Goal: Information Seeking & Learning: Learn about a topic

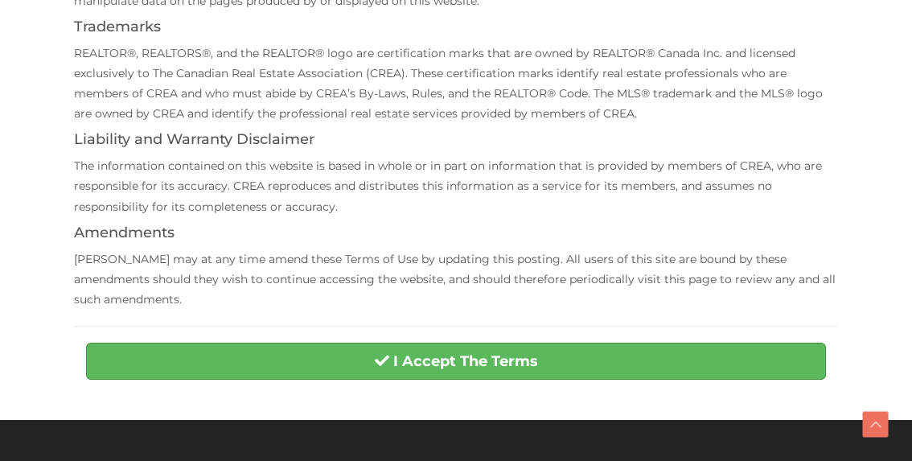
scroll to position [483, 0]
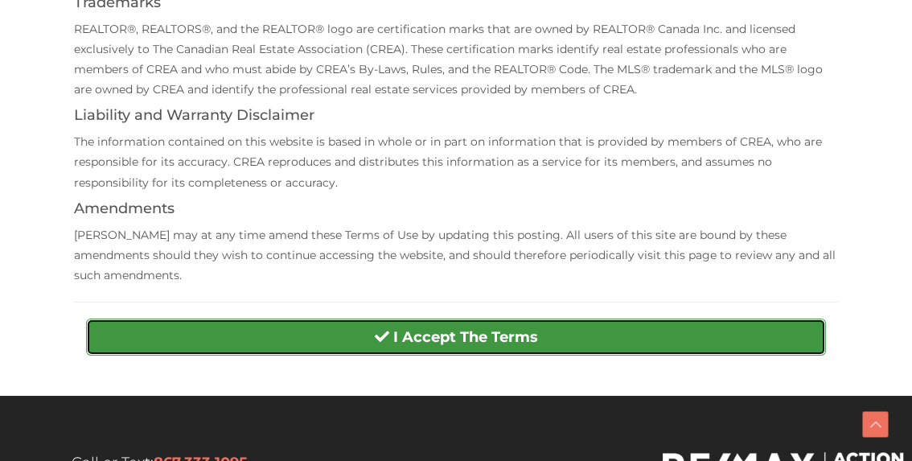
click at [457, 328] on strong "I Accept The Terms" at bounding box center [465, 337] width 145 height 18
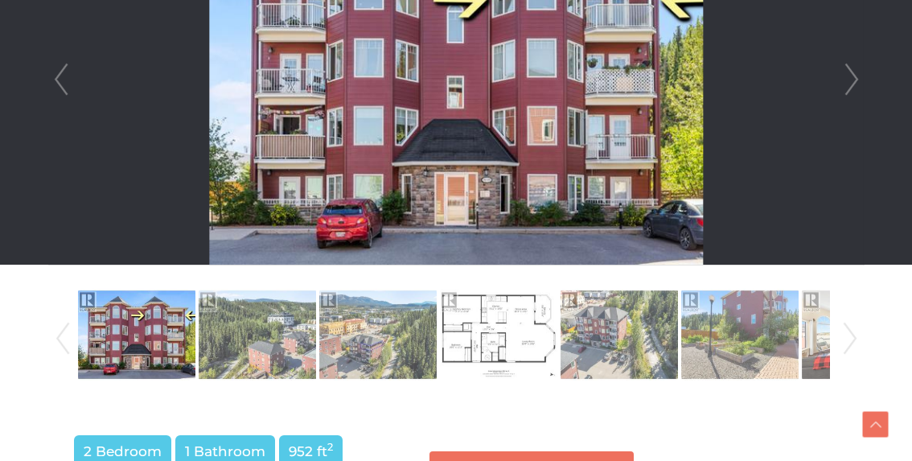
scroll to position [644, 0]
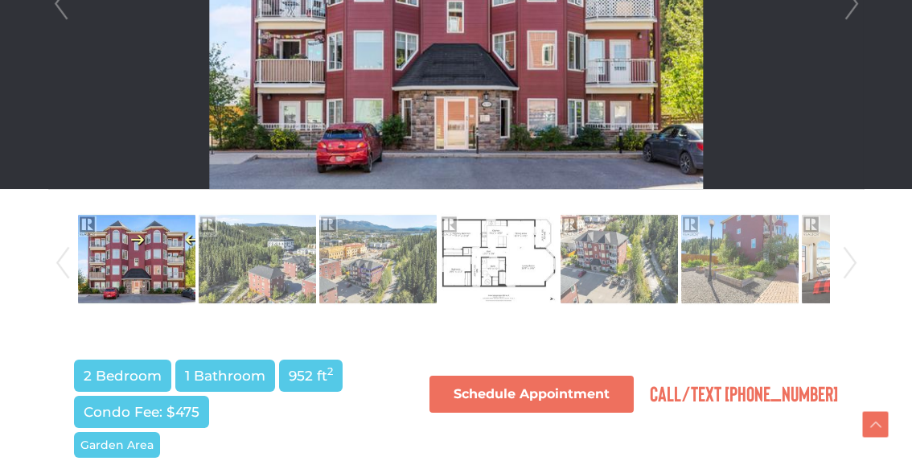
click at [847, 265] on link "Next" at bounding box center [850, 262] width 24 height 109
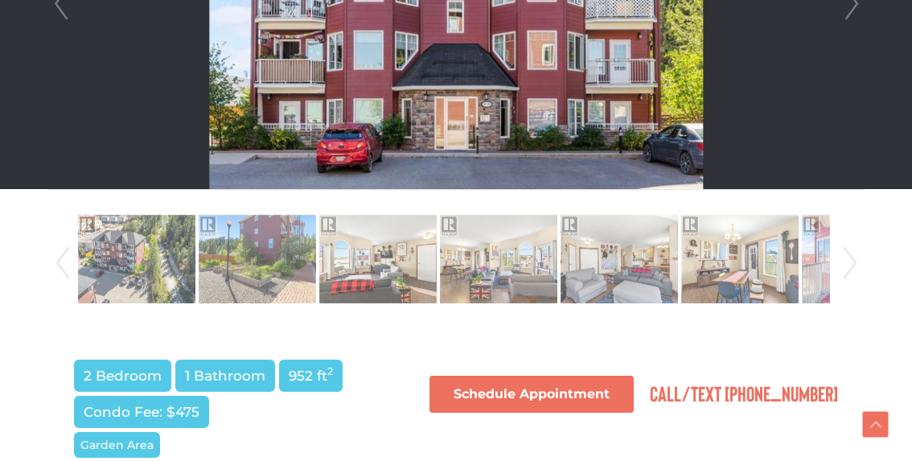
click at [847, 265] on link "Next" at bounding box center [850, 262] width 24 height 109
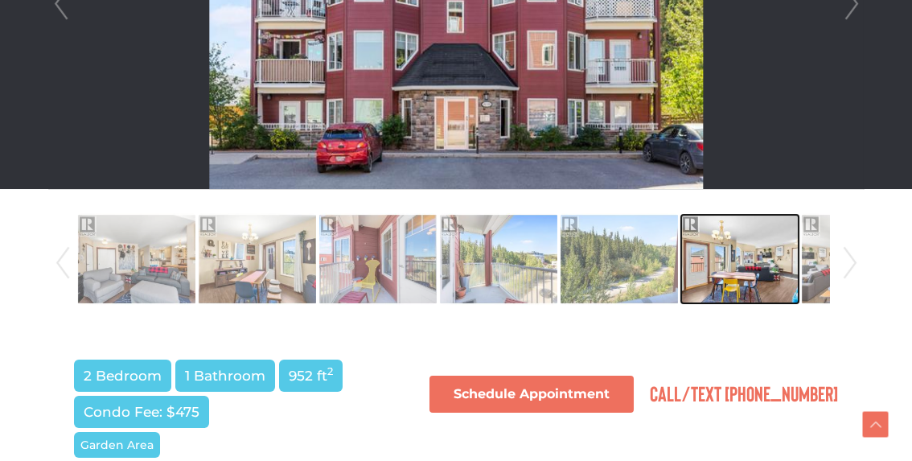
click at [735, 278] on img at bounding box center [739, 259] width 117 height 92
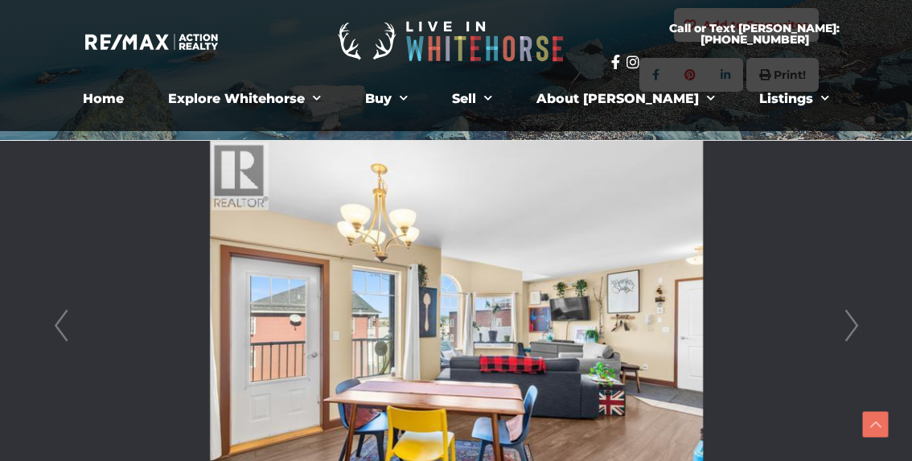
scroll to position [402, 0]
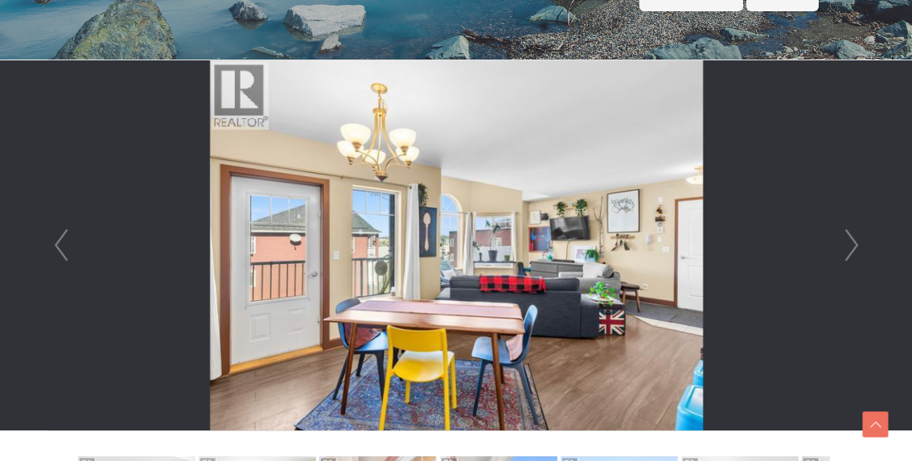
click at [61, 250] on link "Prev" at bounding box center [61, 245] width 24 height 370
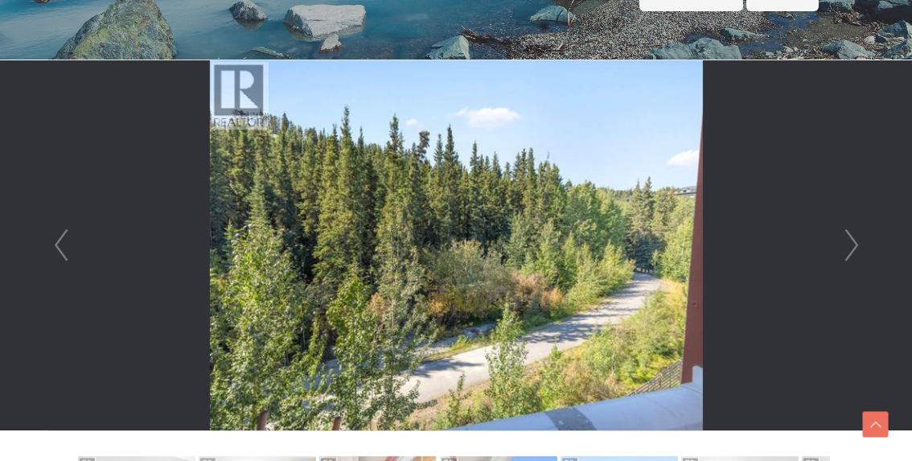
click at [61, 250] on link "Prev" at bounding box center [61, 245] width 24 height 370
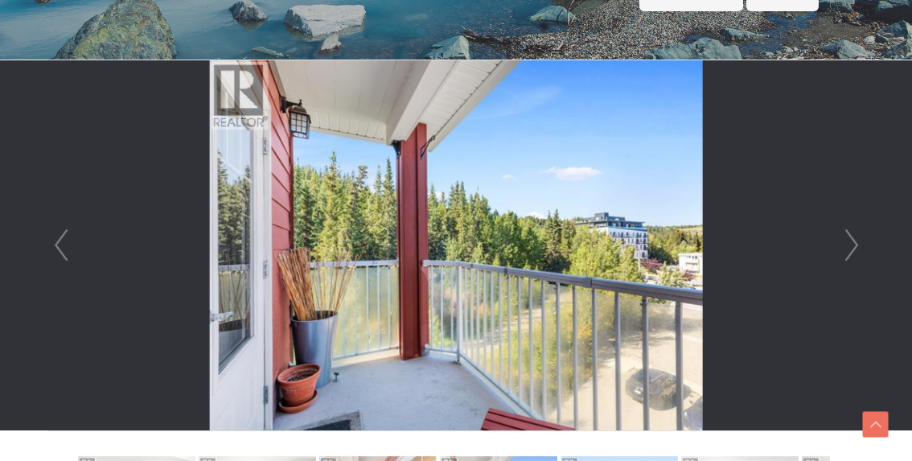
click at [61, 250] on link "Prev" at bounding box center [61, 245] width 24 height 370
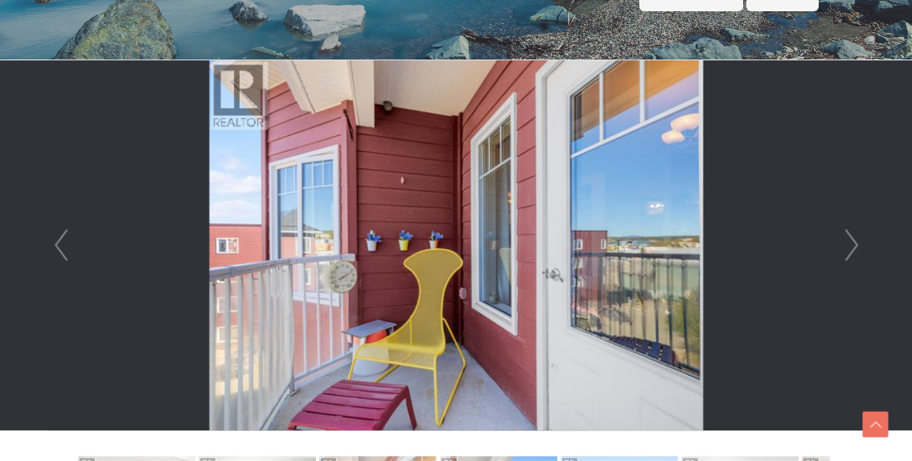
click at [61, 250] on link "Prev" at bounding box center [61, 245] width 24 height 370
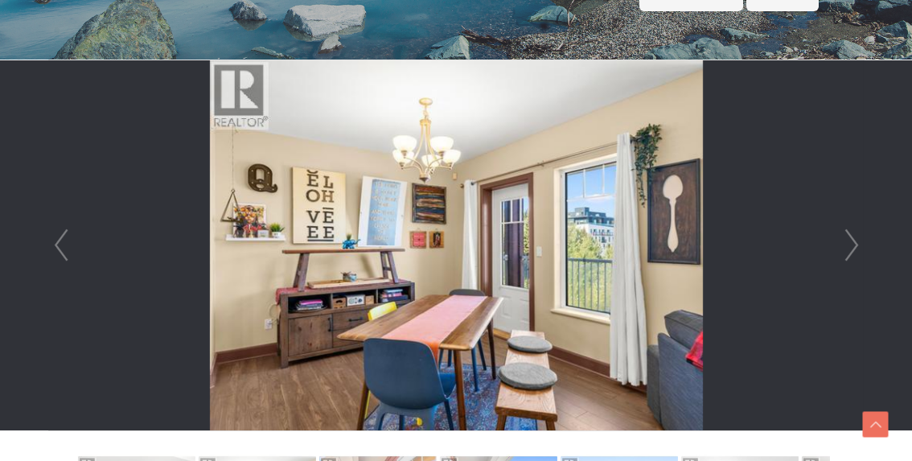
click at [61, 250] on link "Prev" at bounding box center [61, 245] width 24 height 370
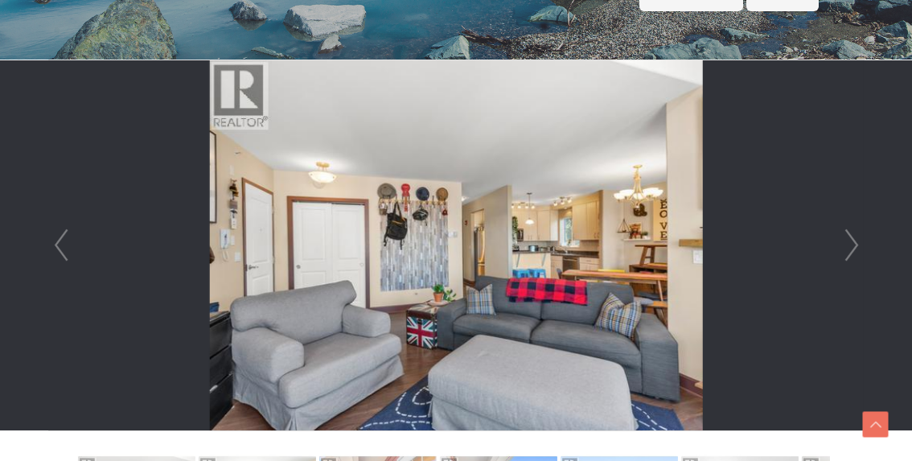
click at [61, 250] on link "Prev" at bounding box center [61, 245] width 24 height 370
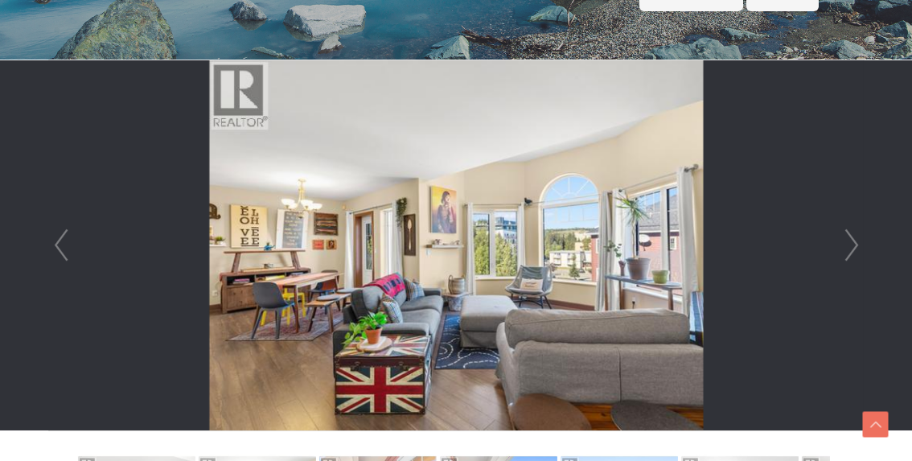
click at [61, 250] on link "Prev" at bounding box center [61, 245] width 24 height 370
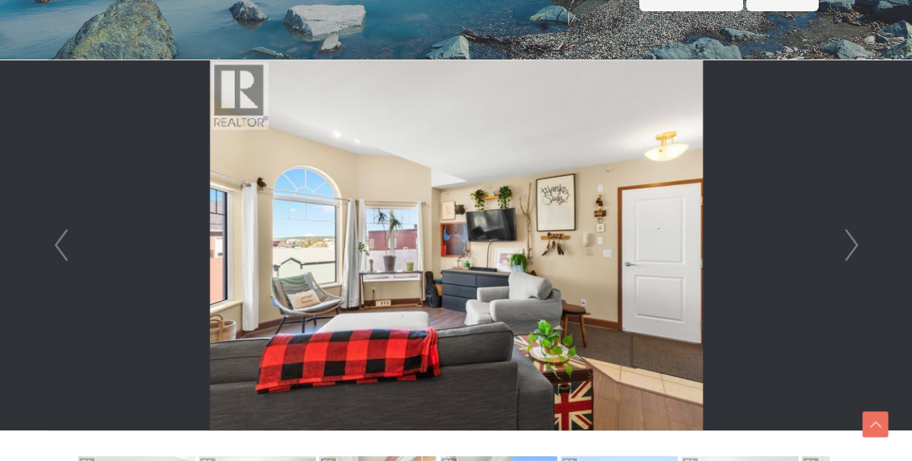
click at [61, 250] on link "Prev" at bounding box center [61, 245] width 24 height 370
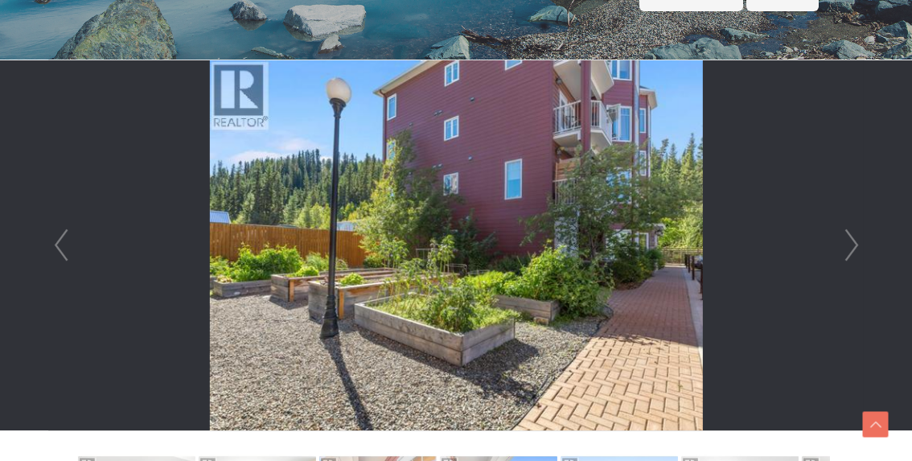
click at [847, 253] on link "Next" at bounding box center [852, 245] width 24 height 370
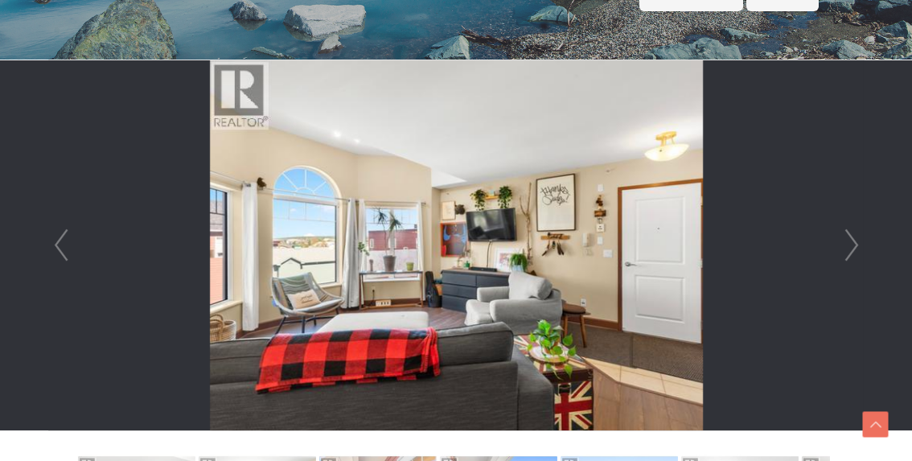
click at [847, 253] on link "Next" at bounding box center [852, 245] width 24 height 370
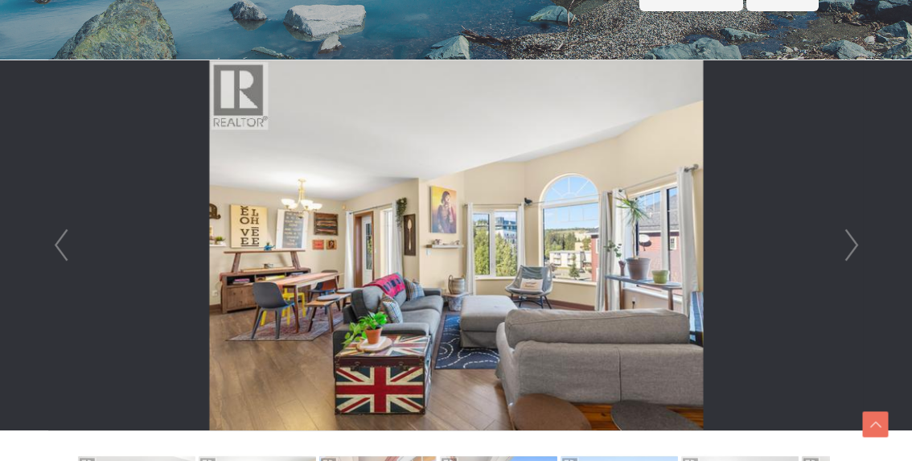
click at [847, 253] on link "Next" at bounding box center [852, 245] width 24 height 370
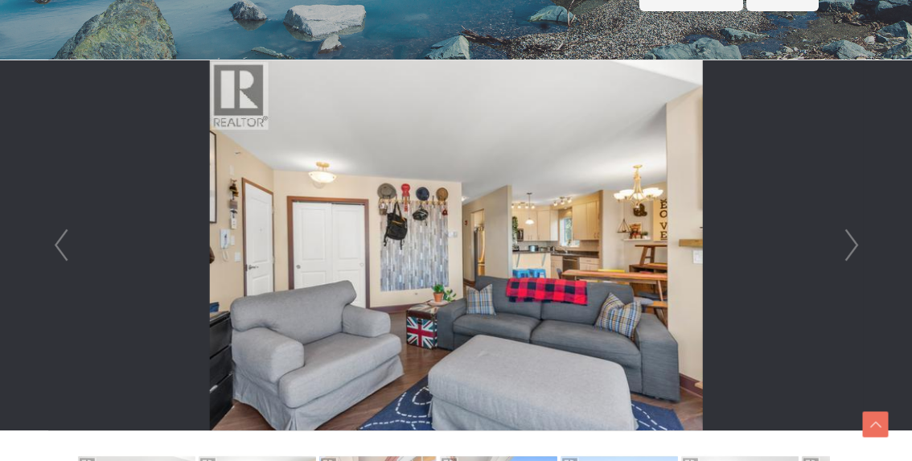
click at [847, 253] on link "Next" at bounding box center [852, 245] width 24 height 370
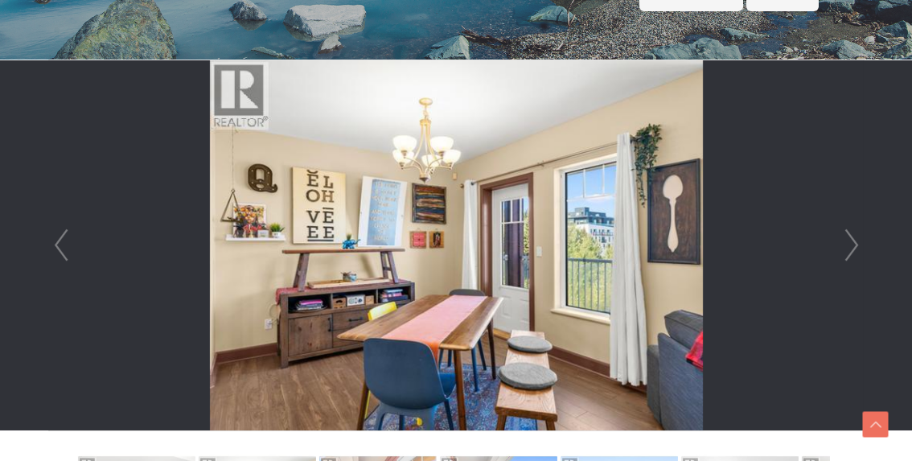
click at [847, 253] on link "Next" at bounding box center [852, 245] width 24 height 370
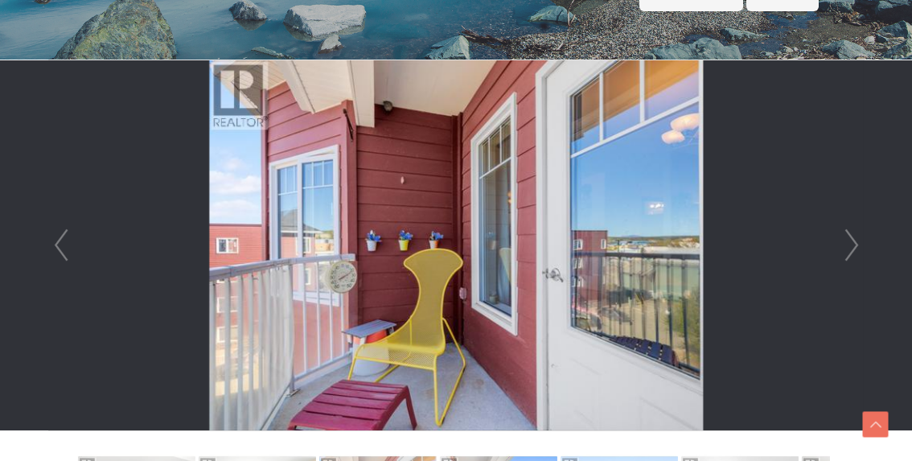
click at [847, 253] on link "Next" at bounding box center [852, 245] width 24 height 370
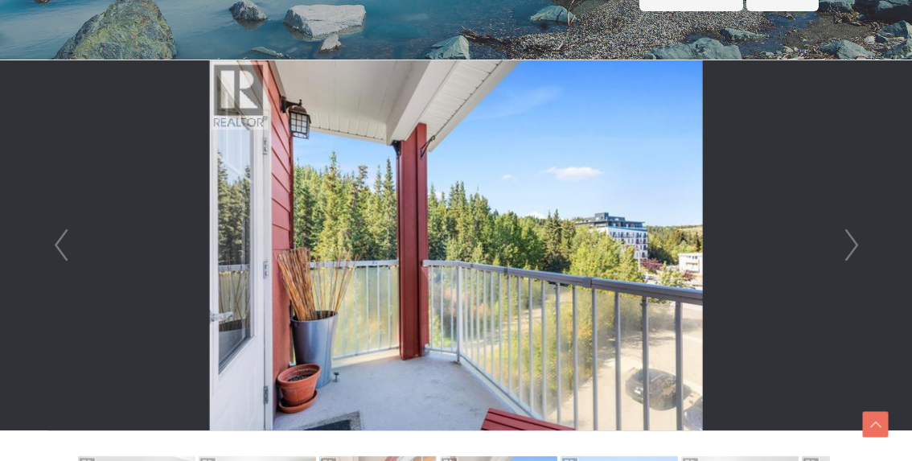
click at [847, 253] on link "Next" at bounding box center [852, 245] width 24 height 370
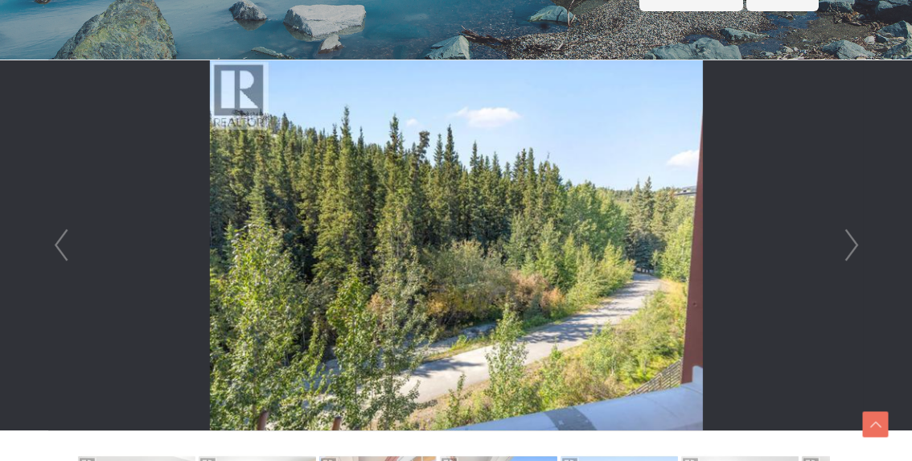
click at [853, 243] on link "Next" at bounding box center [852, 245] width 24 height 370
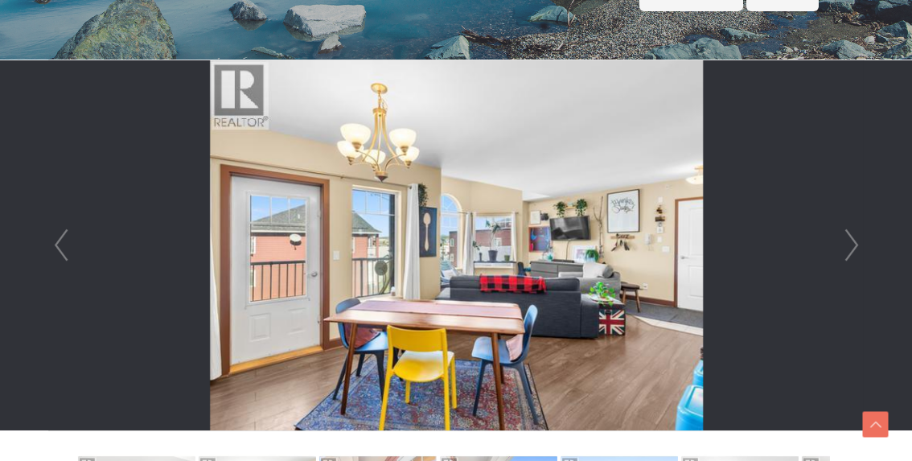
click at [852, 244] on link "Next" at bounding box center [852, 245] width 24 height 370
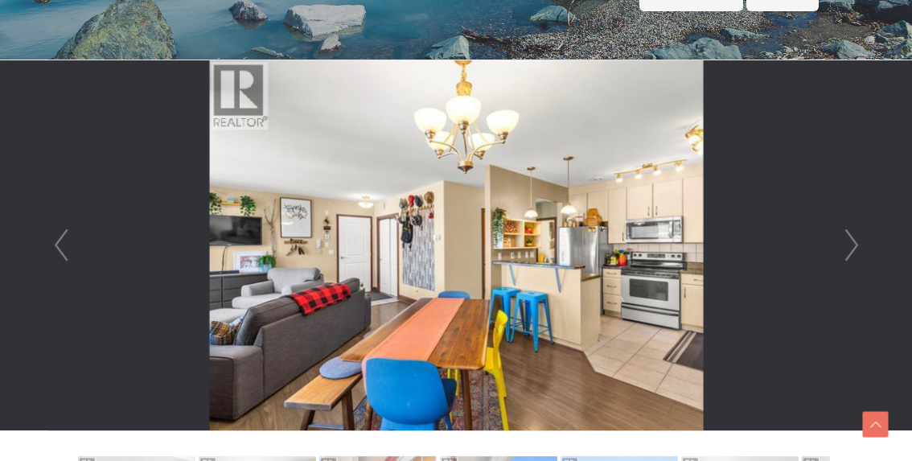
click at [852, 244] on link "Next" at bounding box center [852, 245] width 24 height 370
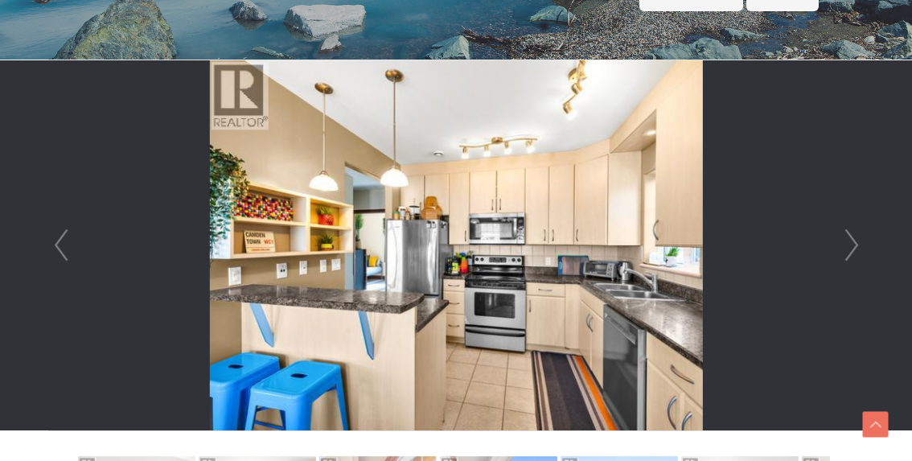
click at [852, 244] on link "Next" at bounding box center [852, 245] width 24 height 370
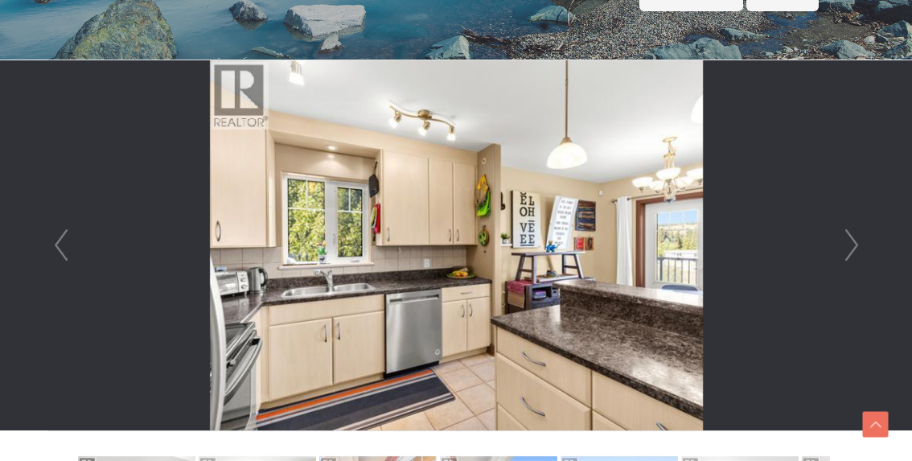
click at [852, 244] on link "Next" at bounding box center [852, 245] width 24 height 370
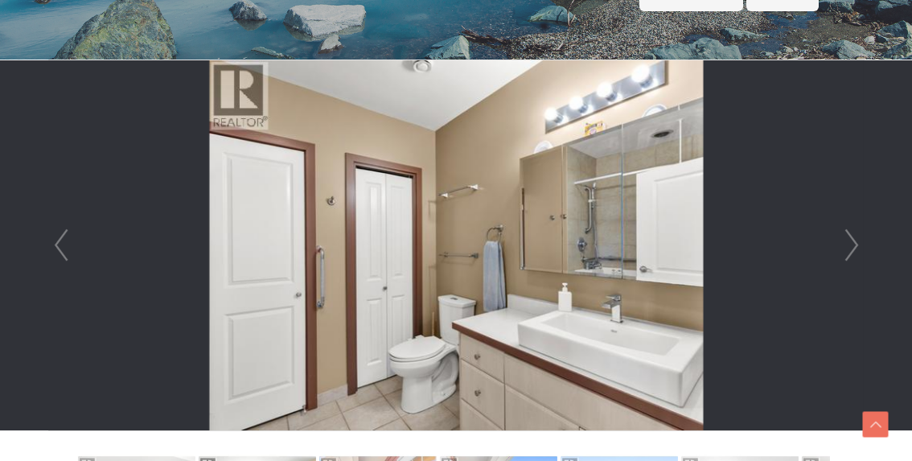
click at [852, 244] on link "Next" at bounding box center [852, 245] width 24 height 370
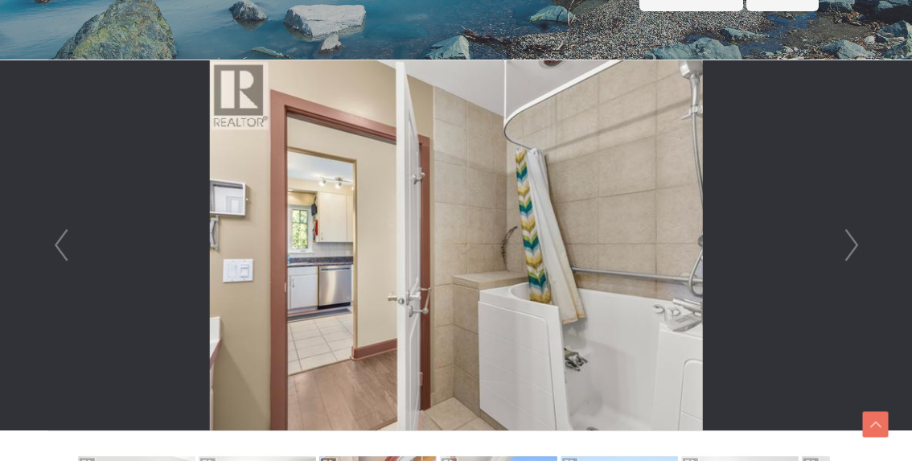
click at [857, 243] on link "Next" at bounding box center [852, 245] width 24 height 370
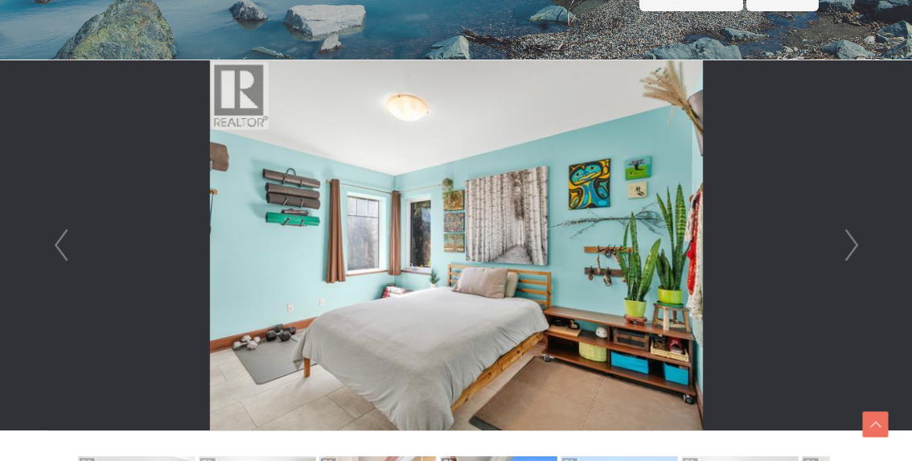
click at [857, 243] on link "Next" at bounding box center [852, 245] width 24 height 370
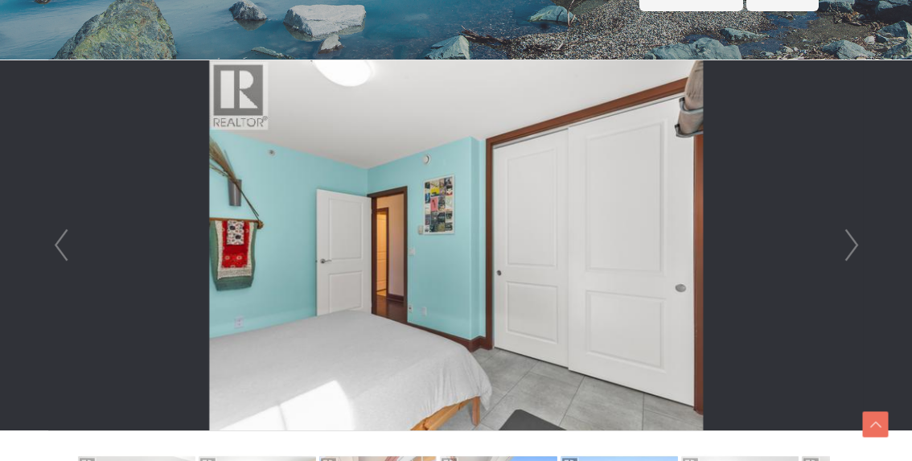
click at [853, 245] on link "Next" at bounding box center [852, 245] width 24 height 370
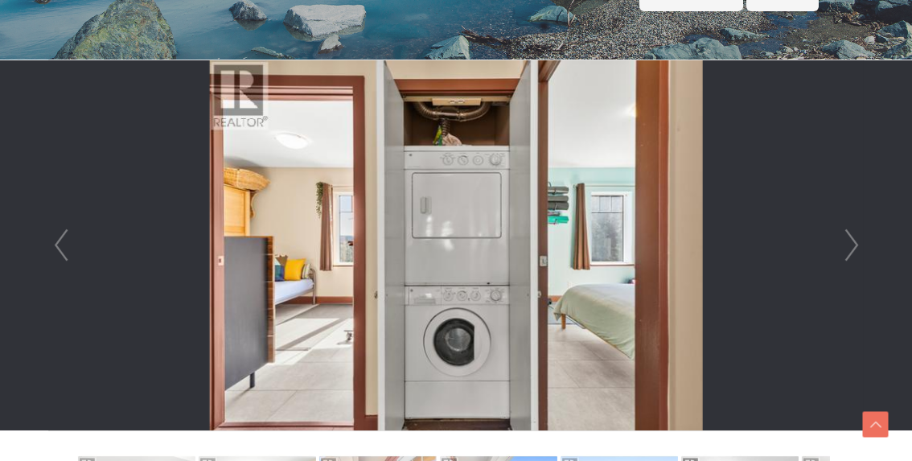
click at [853, 245] on link "Next" at bounding box center [852, 245] width 24 height 370
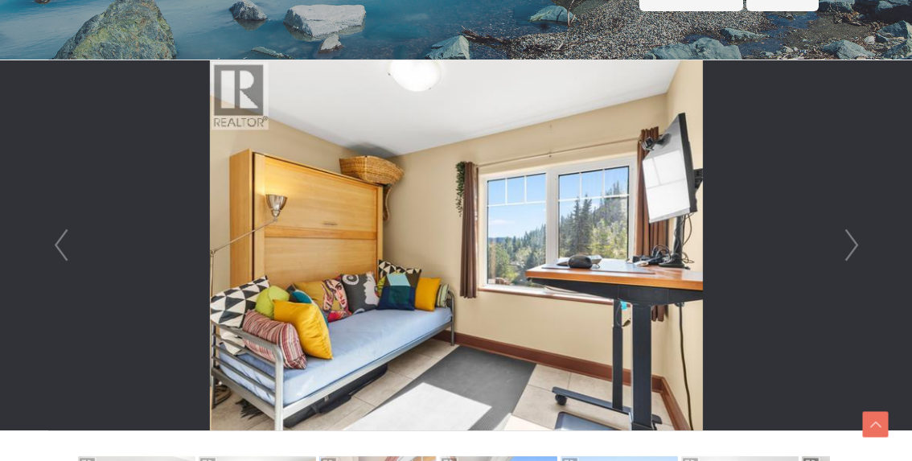
click at [853, 245] on link "Next" at bounding box center [852, 245] width 24 height 370
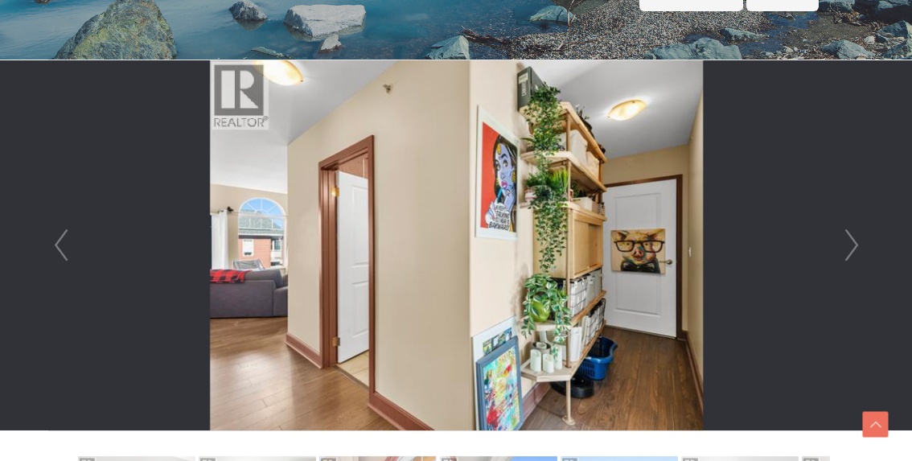
click at [853, 245] on link "Next" at bounding box center [852, 245] width 24 height 370
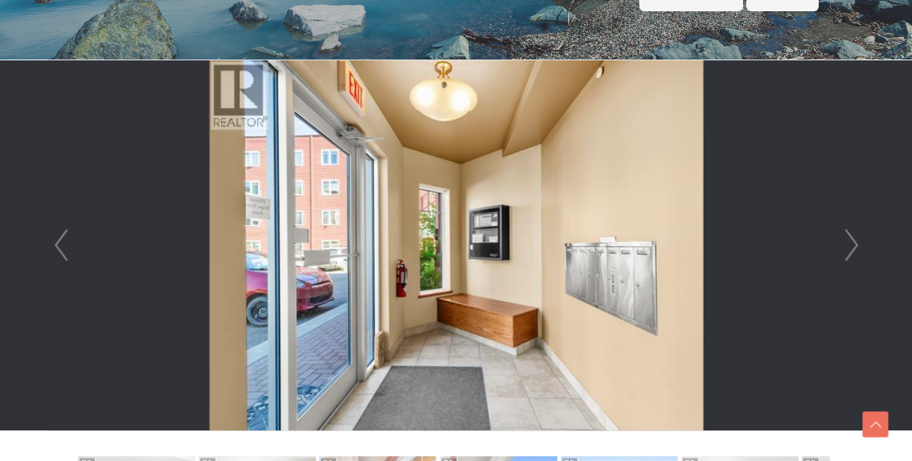
click at [853, 247] on link "Next" at bounding box center [852, 245] width 24 height 370
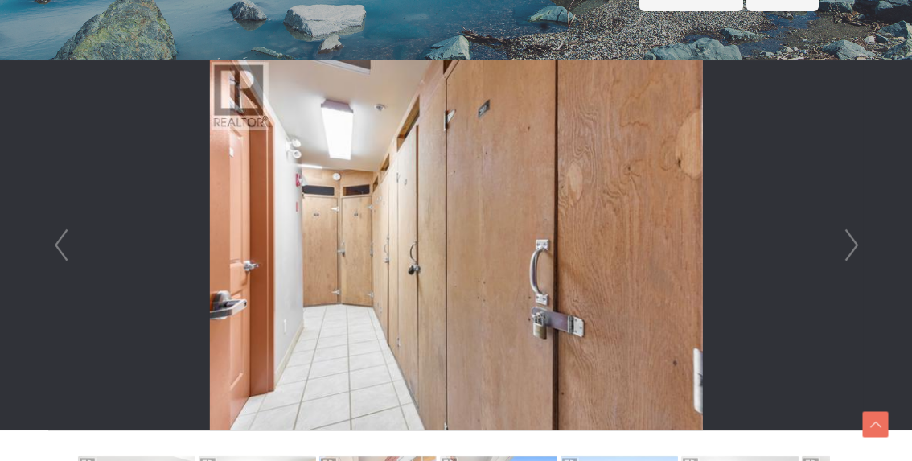
click at [853, 247] on link "Next" at bounding box center [852, 245] width 24 height 370
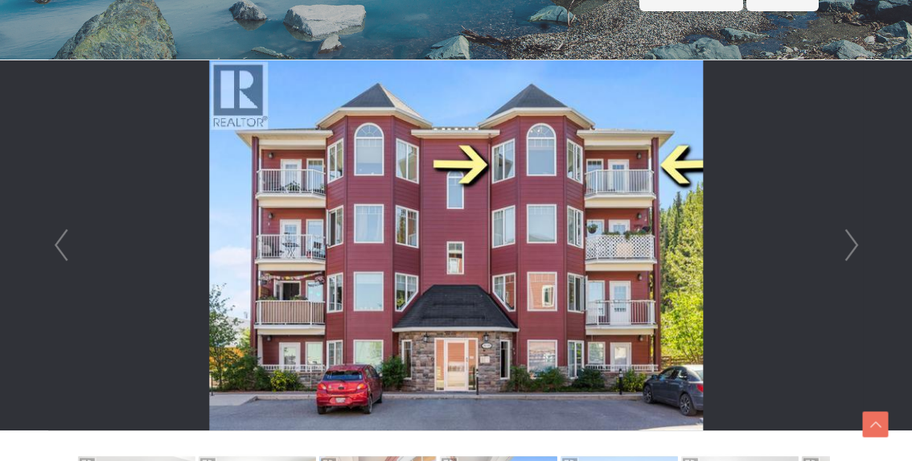
click at [851, 249] on link "Next" at bounding box center [852, 245] width 24 height 370
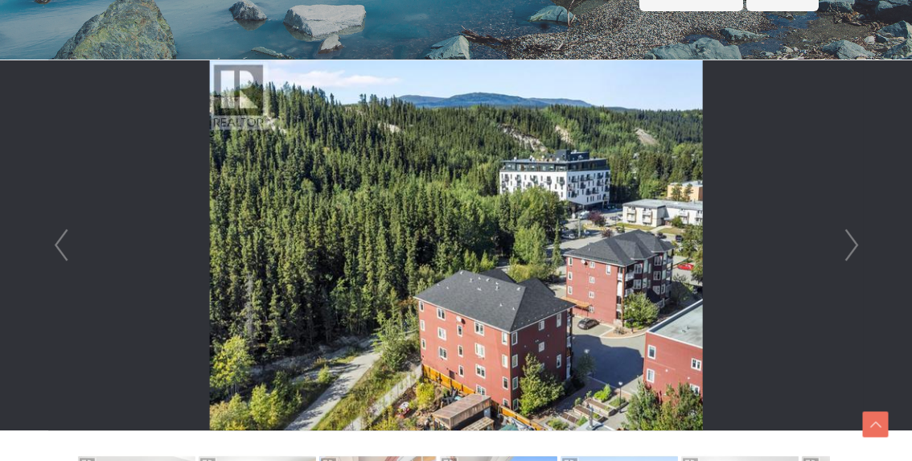
click at [852, 259] on link "Next" at bounding box center [852, 245] width 24 height 370
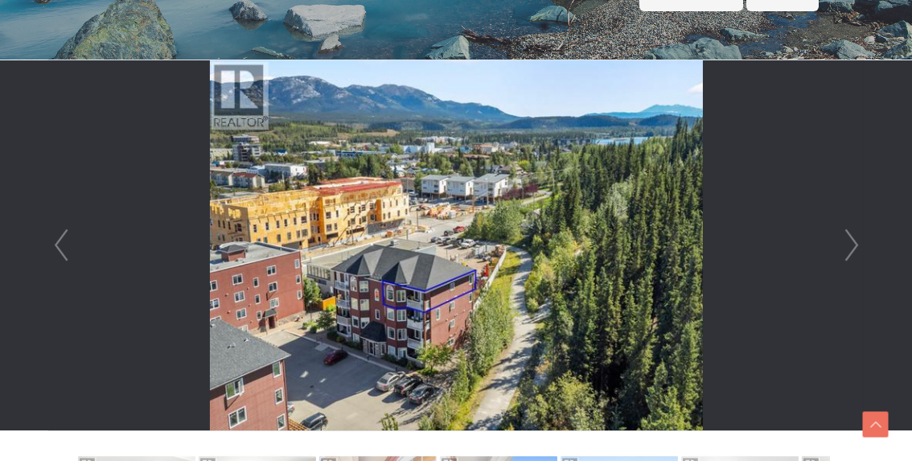
click at [852, 259] on link "Next" at bounding box center [852, 245] width 24 height 370
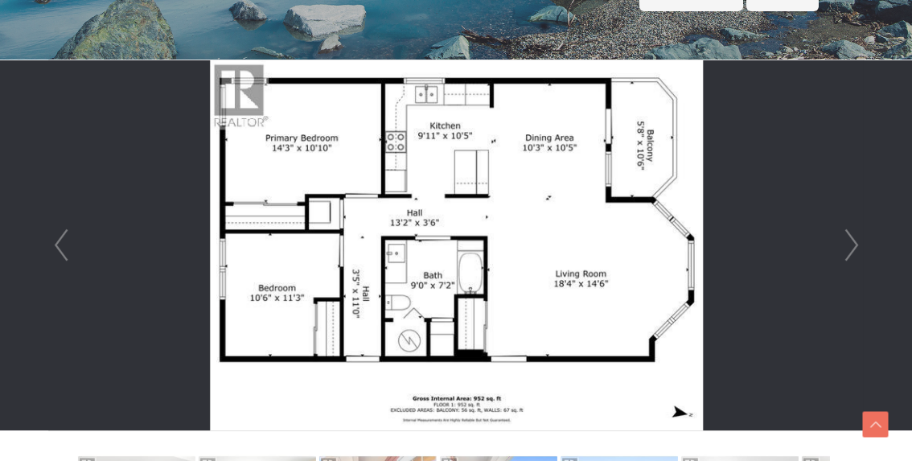
click at [852, 259] on link "Next" at bounding box center [852, 245] width 24 height 370
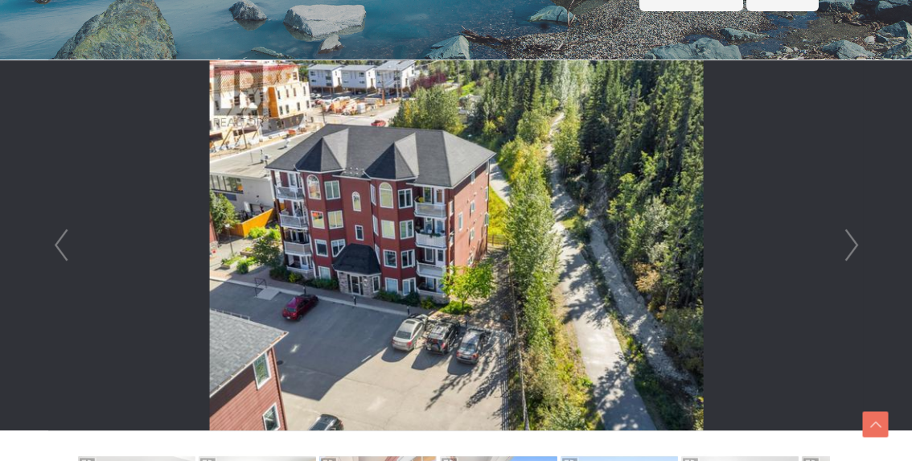
click at [847, 256] on link "Next" at bounding box center [852, 245] width 24 height 370
